Goal: Transaction & Acquisition: Subscribe to service/newsletter

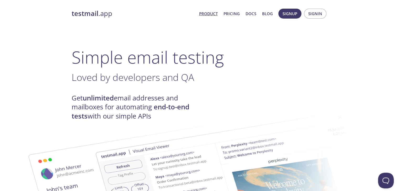
drag, startPoint x: 269, startPoint y: 59, endPoint x: 260, endPoint y: -18, distance: 77.0
click at [239, 14] on link "Pricing" at bounding box center [231, 13] width 16 height 7
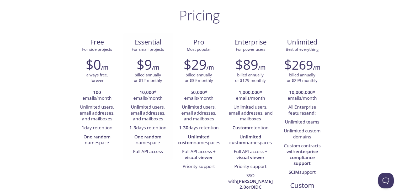
scroll to position [52, 0]
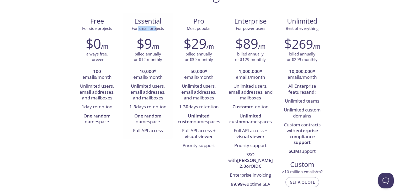
drag, startPoint x: 138, startPoint y: 26, endPoint x: 155, endPoint y: 30, distance: 17.8
click at [155, 30] on span "For small projects" at bounding box center [148, 28] width 32 height 5
drag, startPoint x: 137, startPoint y: 67, endPoint x: 163, endPoint y: 76, distance: 27.3
click at [163, 76] on li "10,000 * emails/month" at bounding box center [147, 74] width 43 height 15
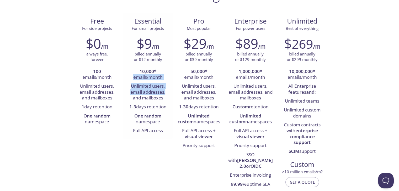
drag, startPoint x: 130, startPoint y: 81, endPoint x: 167, endPoint y: 93, distance: 38.4
click at [167, 93] on ul "10,000 * emails/month Unlimited users, email addresses, and mailboxes 1-3 days …" at bounding box center [147, 101] width 43 height 68
click at [164, 99] on li "Unlimited users, email addresses, and mailboxes" at bounding box center [147, 92] width 43 height 21
drag, startPoint x: 164, startPoint y: 99, endPoint x: 162, endPoint y: 105, distance: 6.7
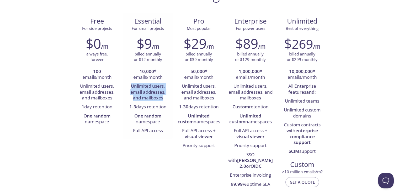
click at [164, 99] on li "Unlimited users, email addresses, and mailboxes" at bounding box center [147, 92] width 43 height 21
click at [159, 90] on li "Unlimited users, email addresses, and mailboxes" at bounding box center [147, 92] width 43 height 21
click at [160, 95] on li "Unlimited users, email addresses, and mailboxes" at bounding box center [147, 92] width 43 height 21
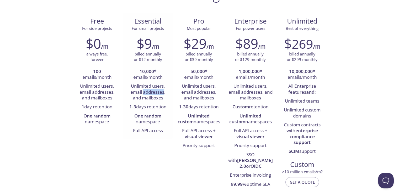
click at [160, 95] on li "Unlimited users, email addresses, and mailboxes" at bounding box center [147, 92] width 43 height 21
click at [158, 99] on li "Unlimited users, email addresses, and mailboxes" at bounding box center [147, 92] width 43 height 21
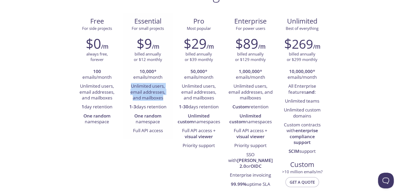
click at [158, 100] on li "Unlimited users, email addresses, and mailboxes" at bounding box center [147, 92] width 43 height 21
click at [135, 102] on li "Unlimited users, email addresses, and mailboxes" at bounding box center [147, 92] width 43 height 21
click at [137, 98] on li "Unlimited users, email addresses, and mailboxes" at bounding box center [147, 92] width 43 height 21
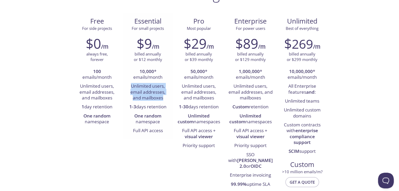
click at [142, 98] on li "Unlimited users, email addresses, and mailboxes" at bounding box center [147, 92] width 43 height 21
click at [141, 102] on li "Unlimited users, email addresses, and mailboxes" at bounding box center [147, 92] width 43 height 21
drag, startPoint x: 133, startPoint y: 119, endPoint x: 150, endPoint y: 121, distance: 17.5
click at [150, 121] on li "One random namespace" at bounding box center [147, 119] width 43 height 15
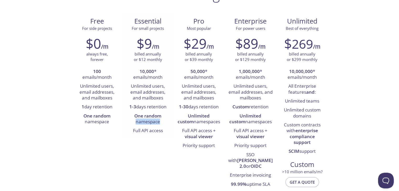
click at [150, 121] on li "One random namespace" at bounding box center [147, 119] width 43 height 15
click at [148, 118] on strong "One random" at bounding box center [147, 116] width 27 height 6
drag, startPoint x: 148, startPoint y: 118, endPoint x: 151, endPoint y: 121, distance: 4.6
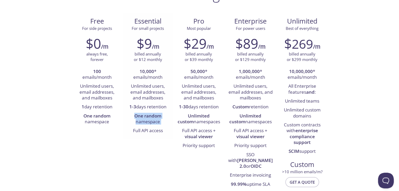
click at [151, 121] on li "One random namespace" at bounding box center [147, 119] width 43 height 15
drag, startPoint x: 130, startPoint y: 108, endPoint x: 167, endPoint y: 107, distance: 37.0
click at [167, 107] on li "1-3 days retention" at bounding box center [147, 107] width 43 height 9
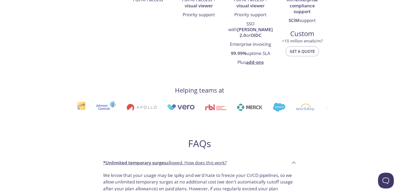
scroll to position [0, 0]
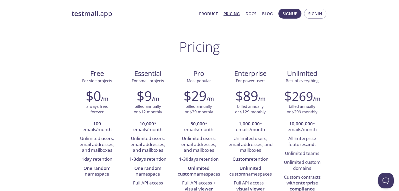
drag, startPoint x: 197, startPoint y: 121, endPoint x: 187, endPoint y: -21, distance: 141.6
